Goal: Task Accomplishment & Management: Use online tool/utility

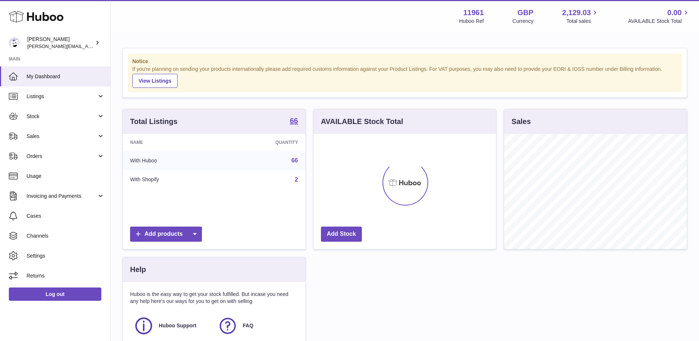
scroll to position [115, 182]
click at [87, 119] on span "Stock" at bounding box center [62, 116] width 70 height 7
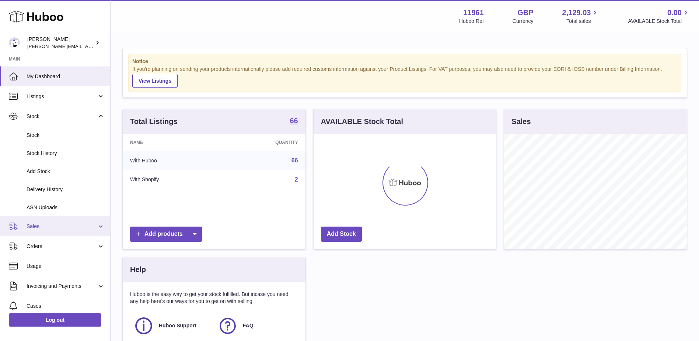
click at [67, 226] on span "Sales" at bounding box center [62, 226] width 70 height 7
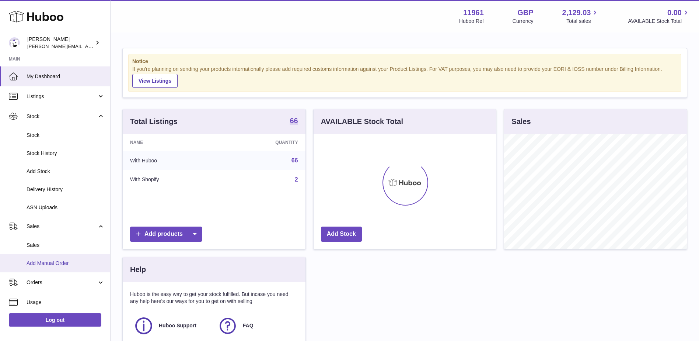
click at [42, 259] on link "Add Manual Order" at bounding box center [55, 263] width 110 height 18
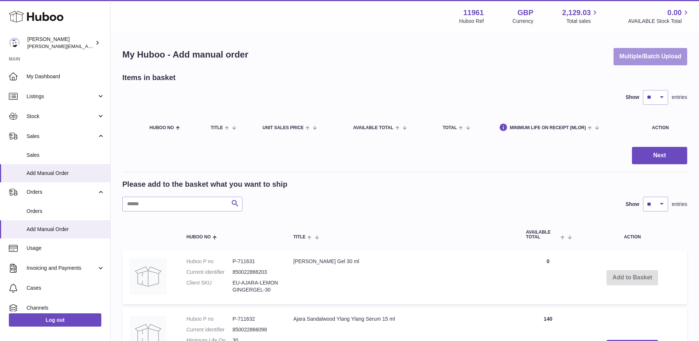
click at [677, 61] on button "Multiple/Batch Upload" at bounding box center [651, 56] width 74 height 17
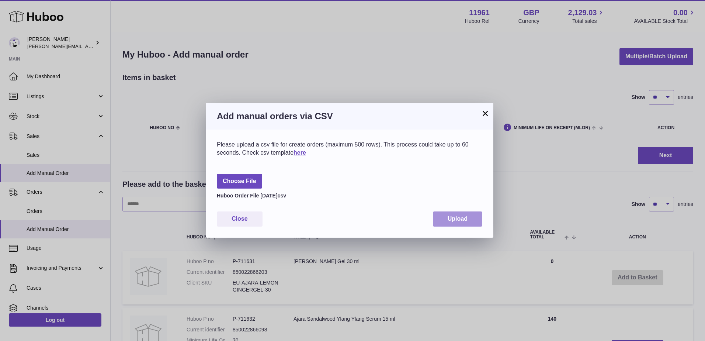
click at [465, 222] on button "Upload" at bounding box center [457, 218] width 49 height 15
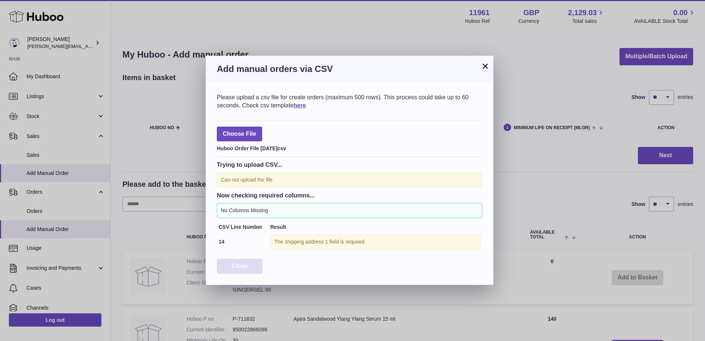
click at [242, 265] on span "Close" at bounding box center [239, 265] width 16 height 6
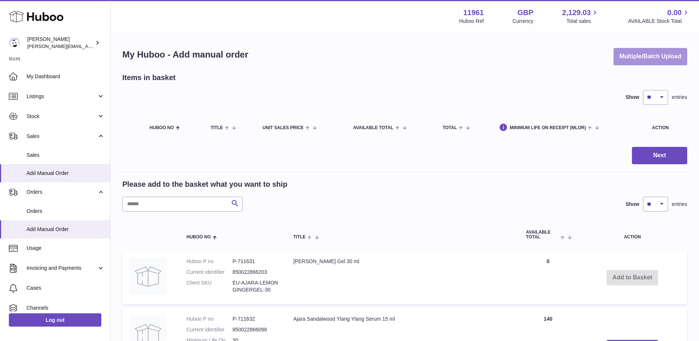
click at [626, 57] on button "Multiple/Batch Upload" at bounding box center [651, 56] width 74 height 17
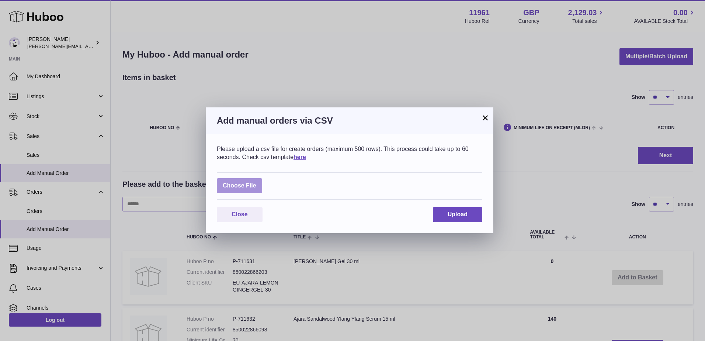
click at [241, 179] on label at bounding box center [239, 185] width 45 height 15
click at [256, 182] on input "file" at bounding box center [256, 182] width 0 height 0
